Goal: Transaction & Acquisition: Purchase product/service

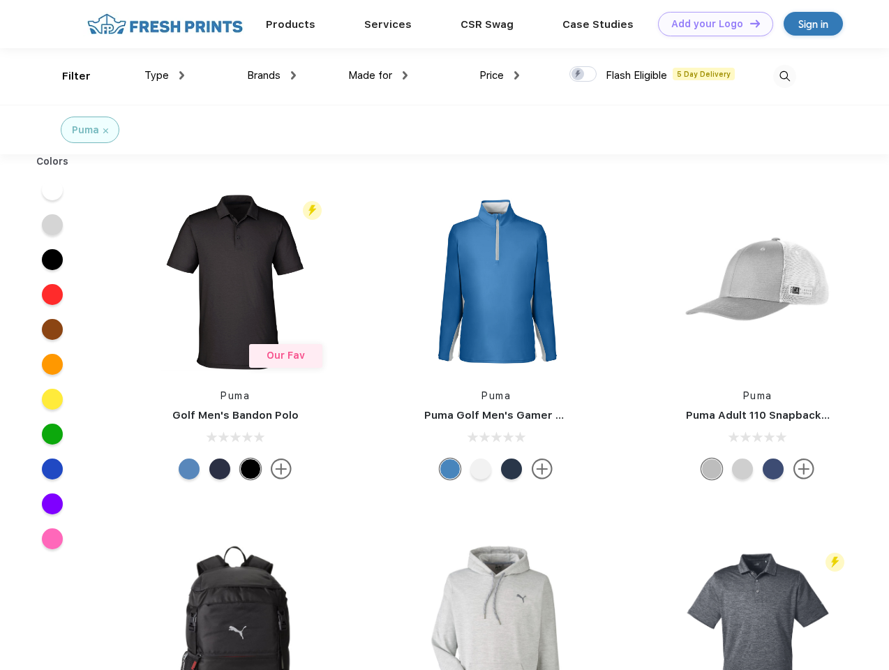
scroll to position [1, 0]
click at [710, 24] on link "Add your Logo Design Tool" at bounding box center [715, 24] width 115 height 24
click at [0, 0] on div "Design Tool" at bounding box center [0, 0] width 0 height 0
click at [749, 23] on link "Add your Logo Design Tool" at bounding box center [715, 24] width 115 height 24
click at [67, 76] on div "Filter" at bounding box center [76, 76] width 29 height 16
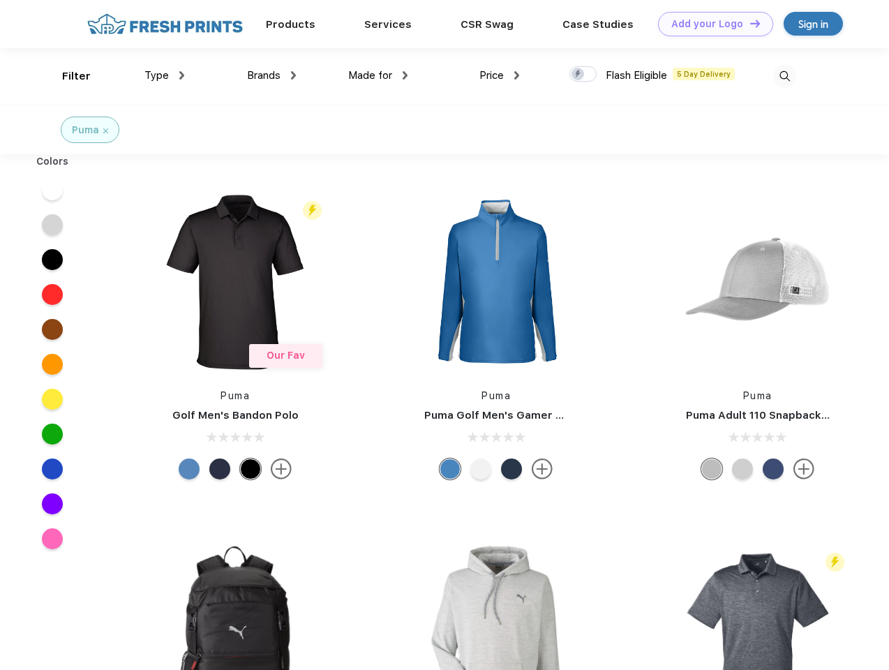
click at [165, 75] on span "Type" at bounding box center [156, 75] width 24 height 13
click at [271, 75] on span "Brands" at bounding box center [263, 75] width 33 height 13
click at [378, 75] on span "Made for" at bounding box center [370, 75] width 44 height 13
click at [499, 75] on span "Price" at bounding box center [491, 75] width 24 height 13
click at [583, 75] on div at bounding box center [582, 73] width 27 height 15
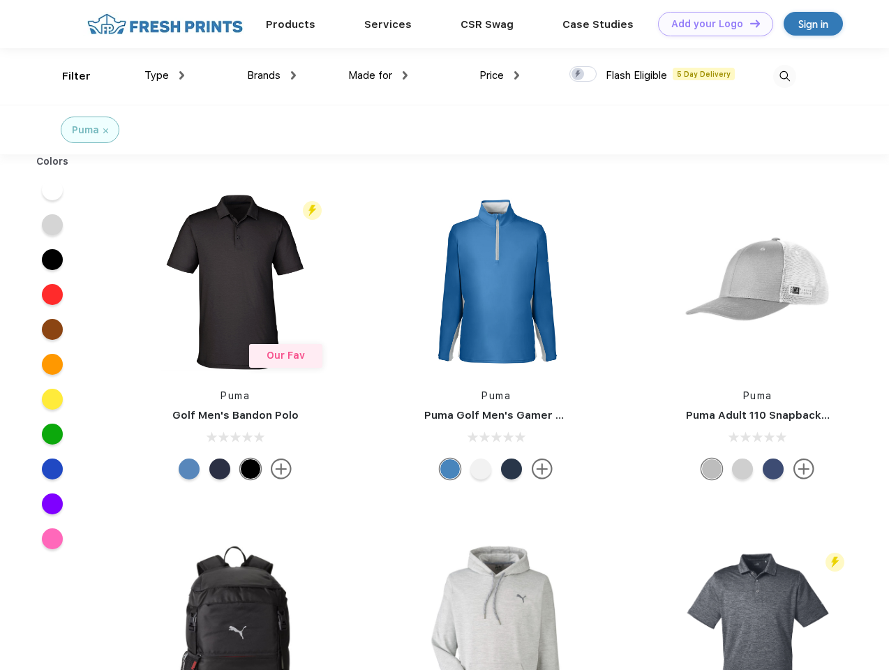
click at [578, 75] on input "checkbox" at bounding box center [573, 70] width 9 height 9
click at [784, 76] on img at bounding box center [784, 76] width 23 height 23
